Goal: Information Seeking & Learning: Understand process/instructions

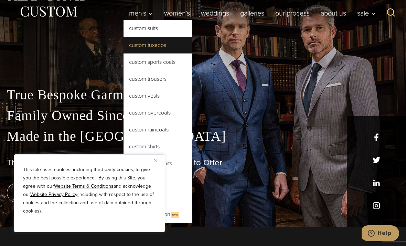
click at [126, 50] on link "Custom Tuxedos" at bounding box center [158, 45] width 69 height 17
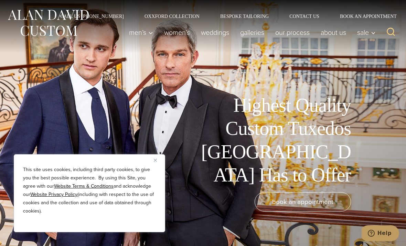
click at [156, 160] on img "Close" at bounding box center [155, 159] width 3 height 3
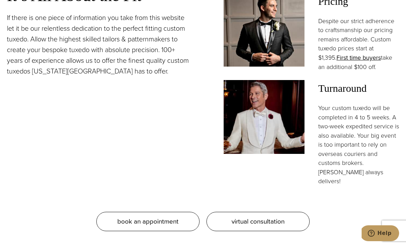
scroll to position [531, 0]
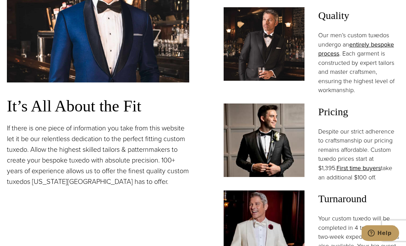
click at [326, 119] on span "Pricing" at bounding box center [359, 112] width 81 height 17
click at [334, 120] on span "Pricing" at bounding box center [359, 112] width 81 height 17
click at [287, 112] on img at bounding box center [264, 141] width 81 height 74
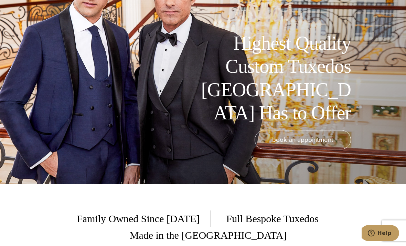
scroll to position [0, 0]
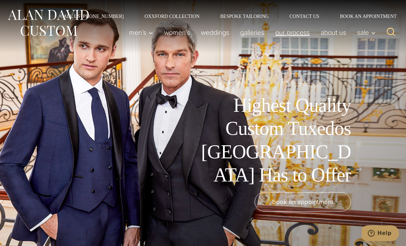
click at [284, 39] on link "Our Process" at bounding box center [292, 32] width 45 height 14
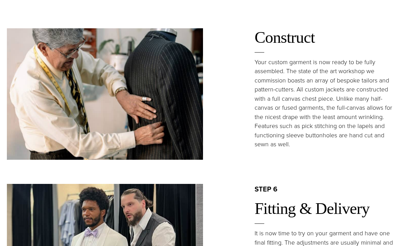
scroll to position [1111, 0]
